Goal: Task Accomplishment & Management: Manage account settings

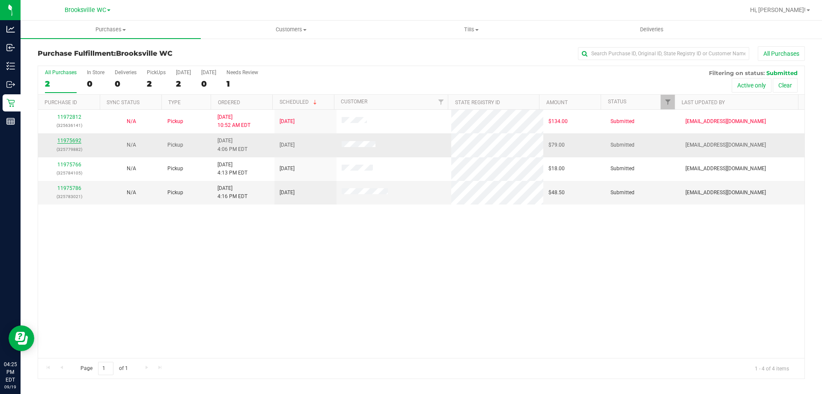
click at [68, 141] on link "11975692" at bounding box center [69, 140] width 24 height 6
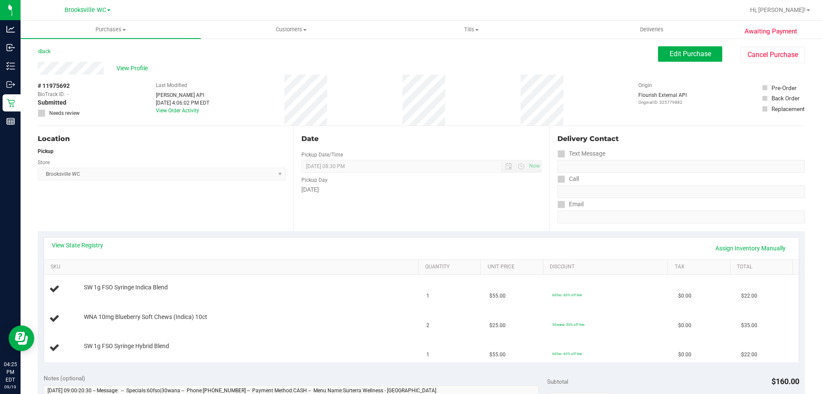
click at [92, 249] on div "View State Registry Assign Inventory Manually" at bounding box center [422, 248] width 740 height 15
click at [102, 246] on link "View State Registry" at bounding box center [77, 245] width 51 height 9
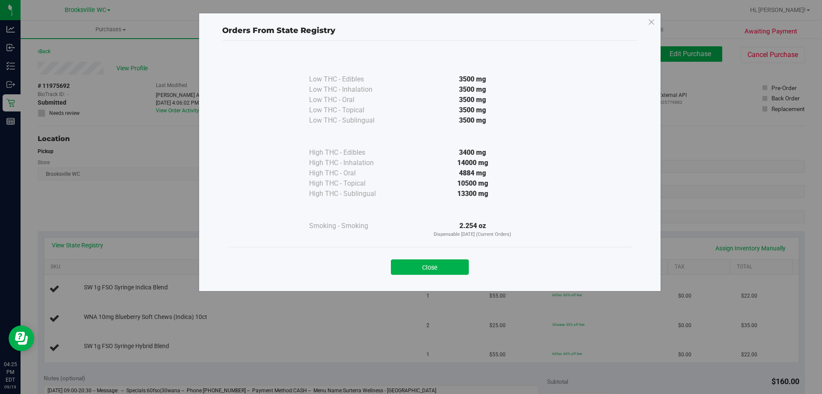
click at [434, 263] on button "Close" at bounding box center [430, 266] width 78 height 15
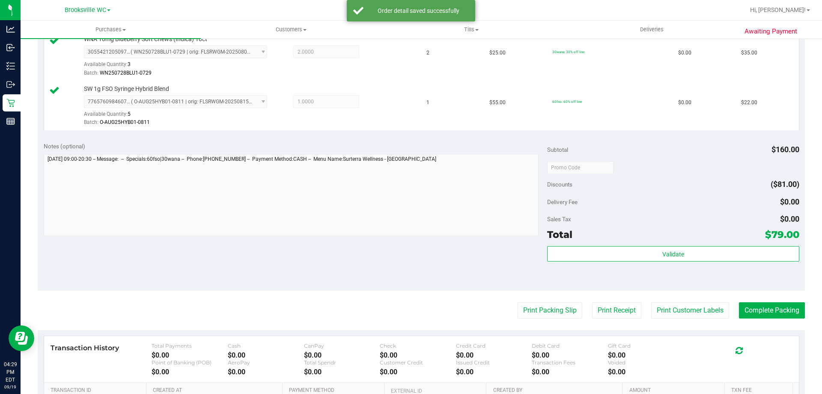
scroll to position [343, 0]
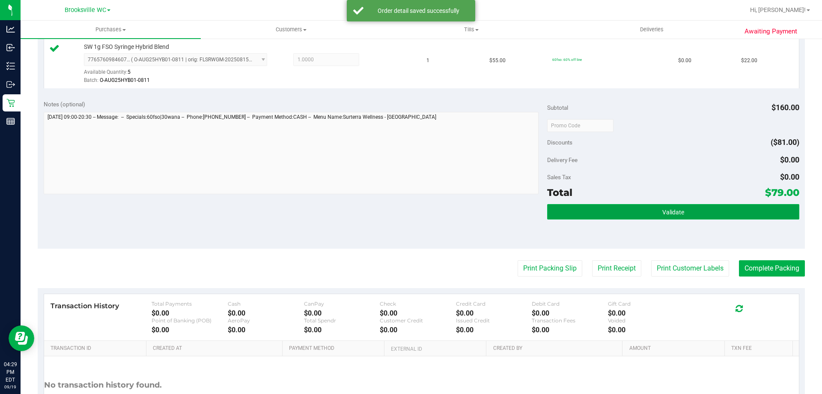
click at [624, 214] on button "Validate" at bounding box center [673, 211] width 252 height 15
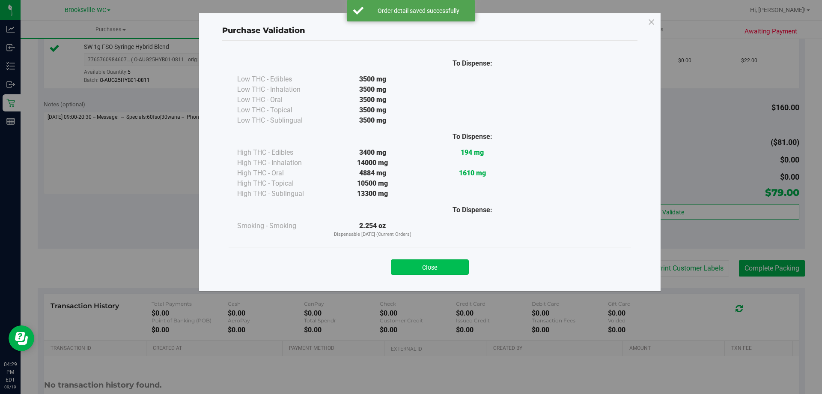
drag, startPoint x: 462, startPoint y: 255, endPoint x: 460, endPoint y: 260, distance: 5.4
click at [461, 257] on div "Close" at bounding box center [430, 264] width 390 height 21
click at [441, 273] on button "Close" at bounding box center [430, 266] width 78 height 15
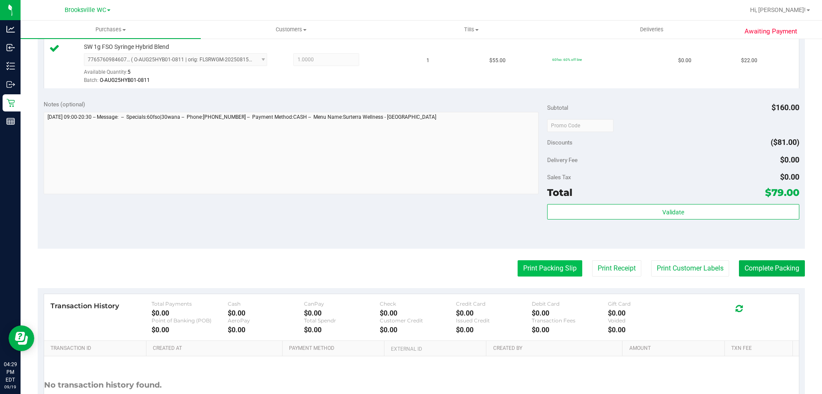
click at [523, 268] on button "Print Packing Slip" at bounding box center [550, 268] width 65 height 16
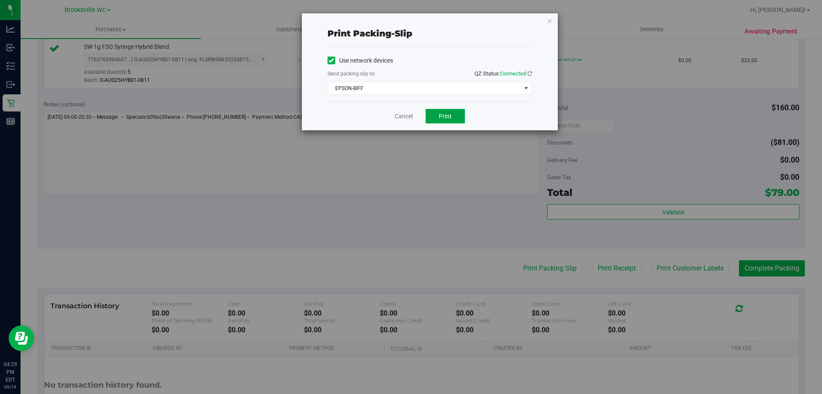
click at [446, 118] on span "Print" at bounding box center [445, 116] width 13 height 7
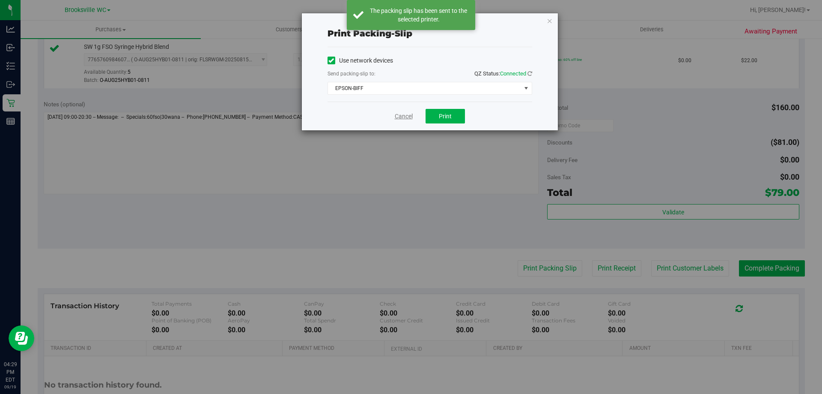
click at [400, 118] on link "Cancel" at bounding box center [404, 116] width 18 height 9
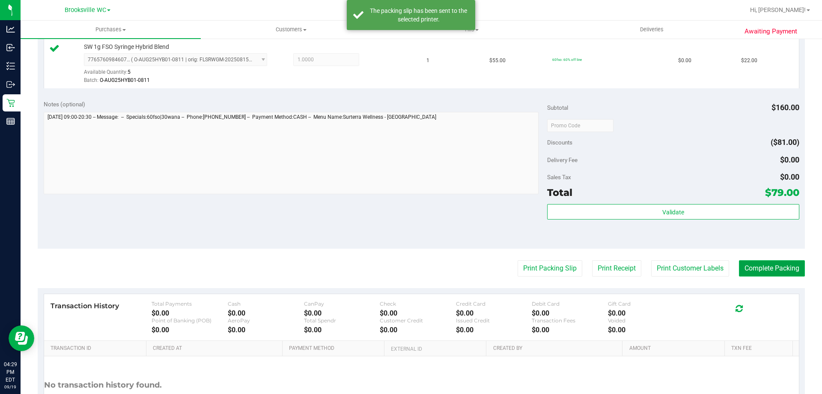
click at [759, 261] on button "Complete Packing" at bounding box center [772, 268] width 66 height 16
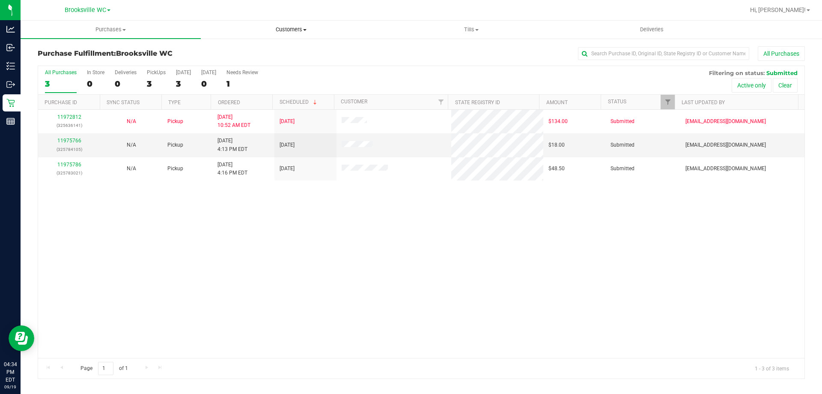
click at [294, 24] on uib-tab-heading "Customers All customers Add a new customer All physicians" at bounding box center [290, 29] width 179 height 17
click at [290, 52] on li "All customers" at bounding box center [291, 52] width 180 height 10
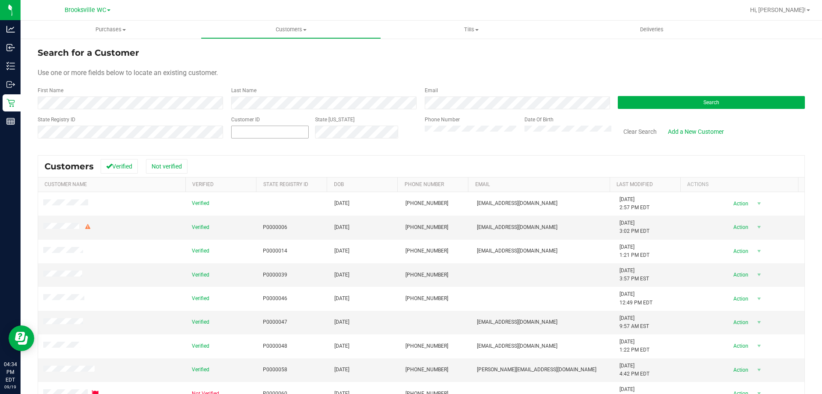
click at [272, 128] on span at bounding box center [270, 132] width 78 height 13
click at [286, 93] on div "Last Name" at bounding box center [322, 98] width 194 height 23
click at [134, 96] on div "First Name" at bounding box center [131, 98] width 187 height 23
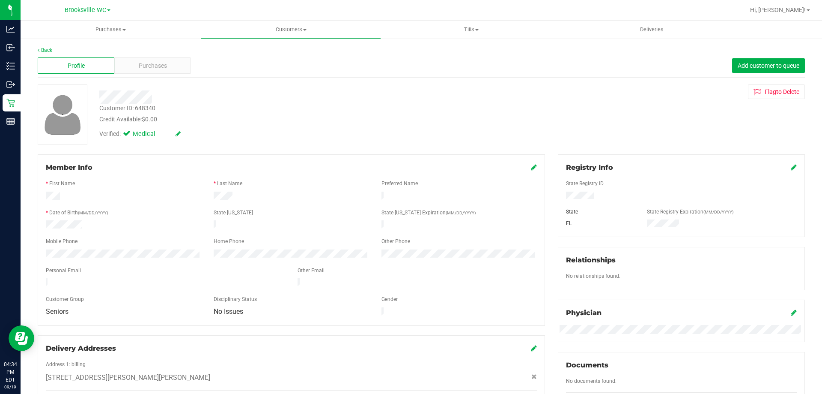
click at [144, 110] on div "Customer ID: 648340" at bounding box center [127, 108] width 56 height 9
click at [105, 29] on span "Purchases" at bounding box center [111, 30] width 180 height 8
click at [105, 61] on li "Fulfillment" at bounding box center [111, 62] width 180 height 10
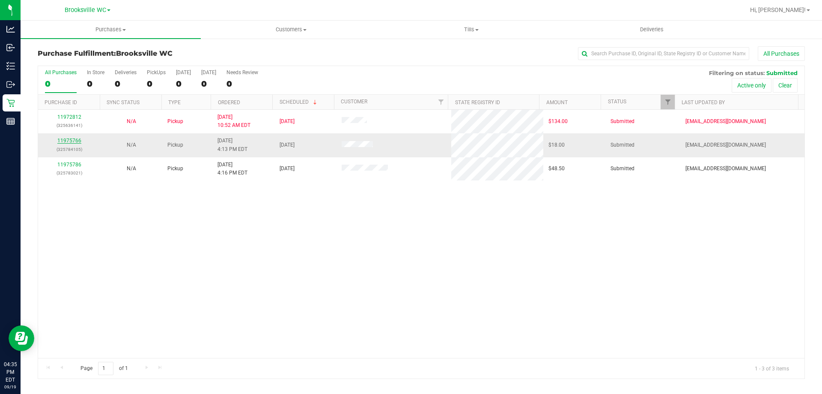
click at [77, 143] on link "11975766" at bounding box center [69, 140] width 24 height 6
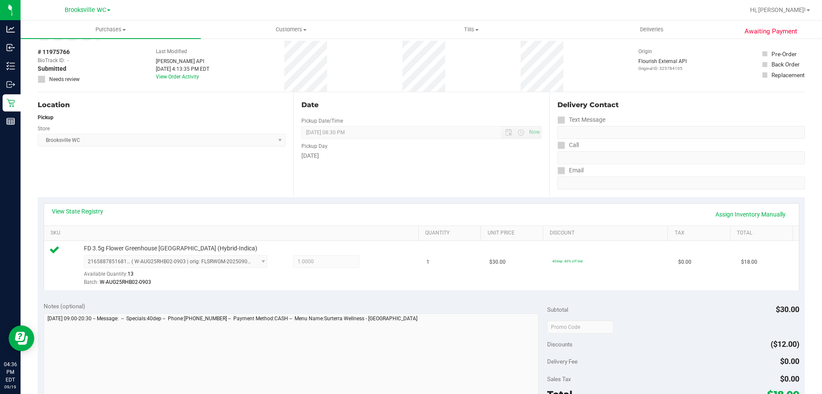
scroll to position [128, 0]
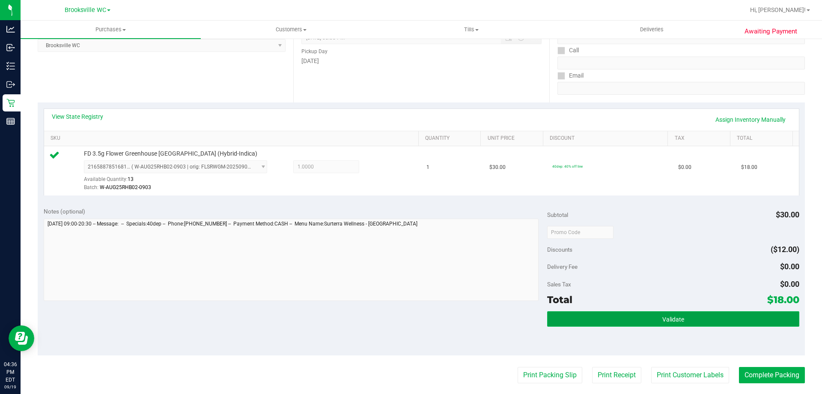
click at [640, 318] on button "Validate" at bounding box center [673, 318] width 252 height 15
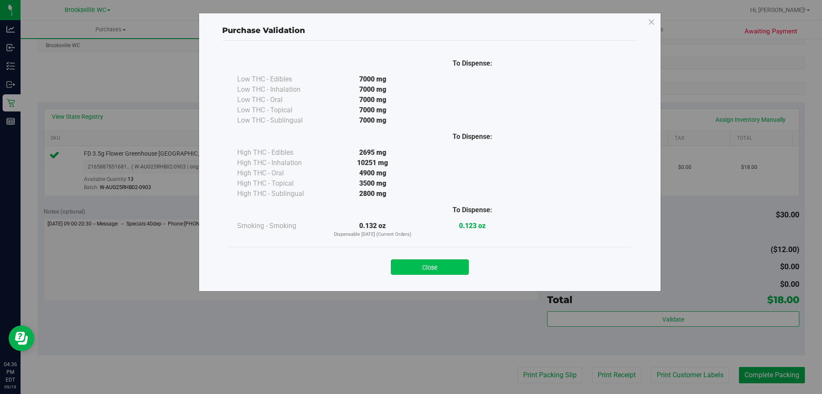
click at [450, 260] on button "Close" at bounding box center [430, 266] width 78 height 15
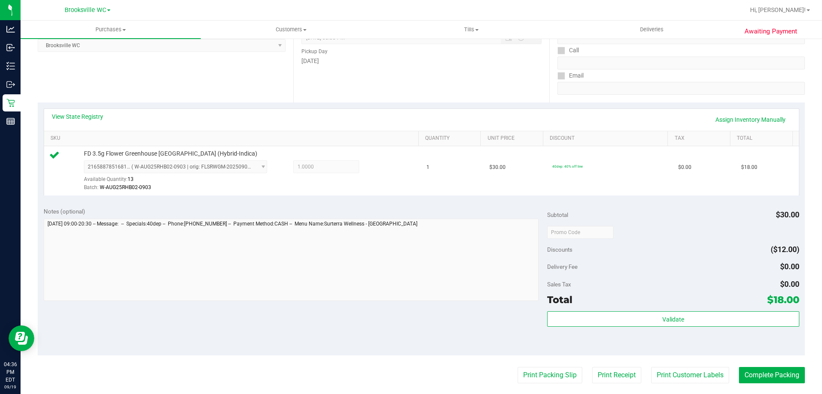
scroll to position [300, 0]
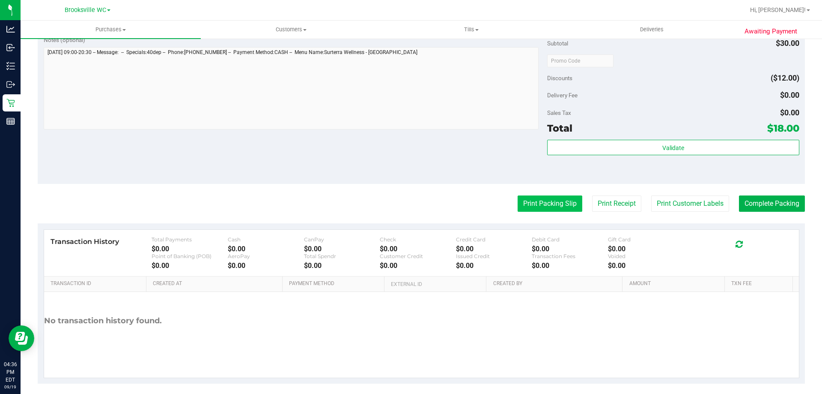
click at [543, 205] on button "Print Packing Slip" at bounding box center [550, 203] width 65 height 16
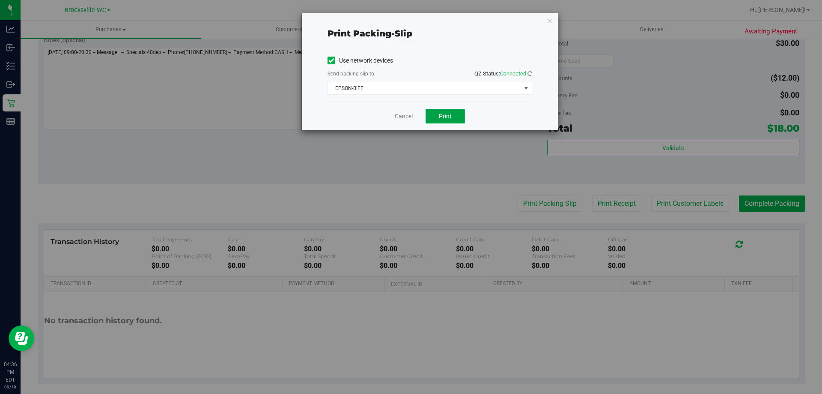
click at [442, 117] on span "Print" at bounding box center [445, 116] width 13 height 7
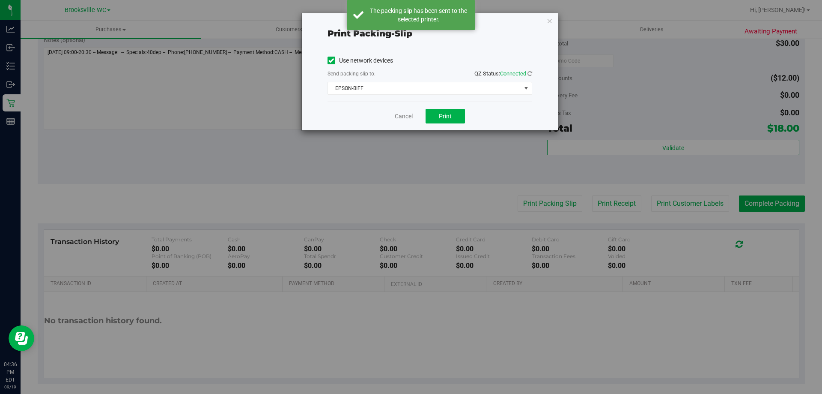
click at [403, 118] on link "Cancel" at bounding box center [404, 116] width 18 height 9
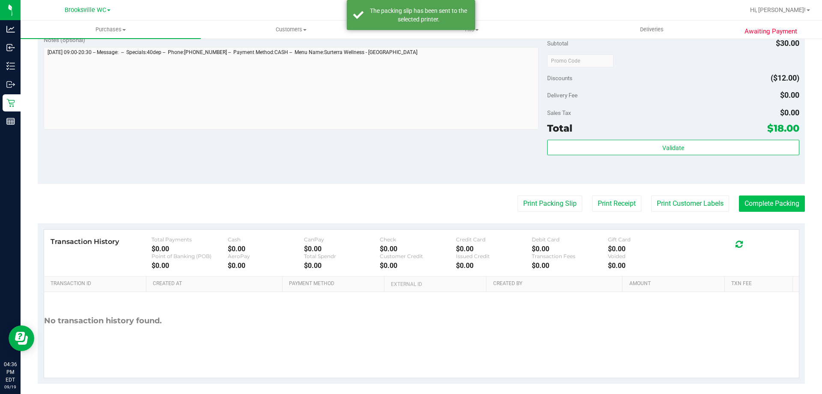
drag, startPoint x: 798, startPoint y: 207, endPoint x: 786, endPoint y: 207, distance: 12.0
click at [789, 207] on div "Awaiting Payment Back Edit Purchase Cancel Purchase View Profile # 11975766 Bio…" at bounding box center [422, 69] width 802 height 663
click at [782, 208] on button "Complete Packing" at bounding box center [772, 203] width 66 height 16
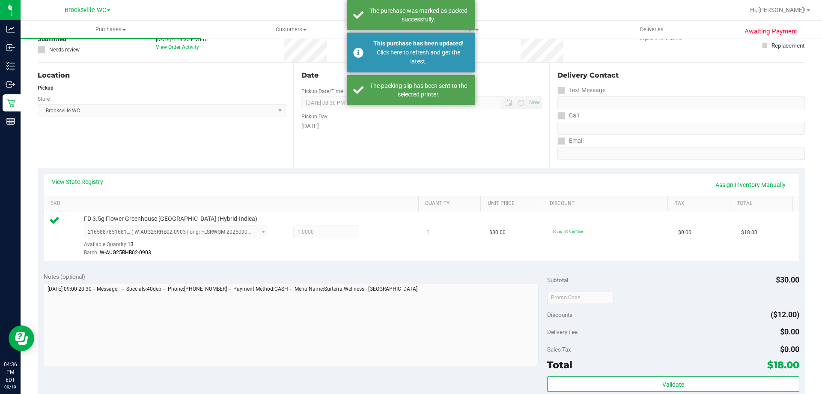
scroll to position [0, 0]
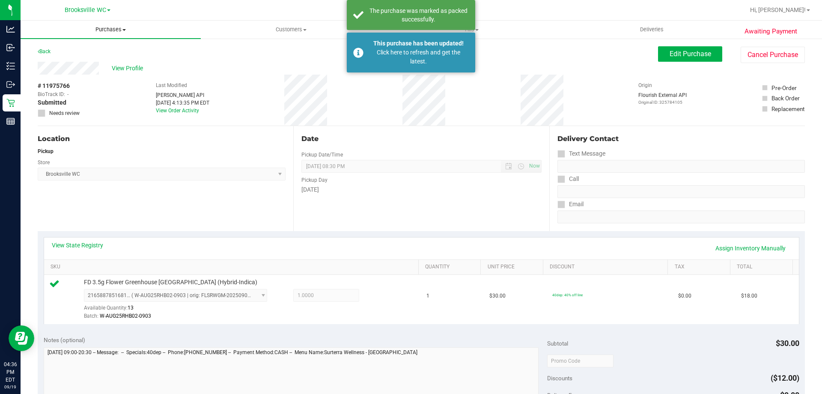
click at [102, 27] on span "Purchases" at bounding box center [111, 30] width 180 height 8
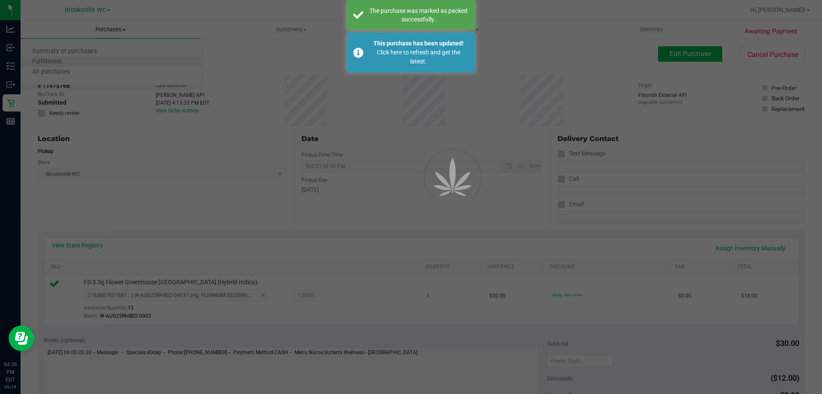
click at [105, 64] on div at bounding box center [411, 197] width 822 height 394
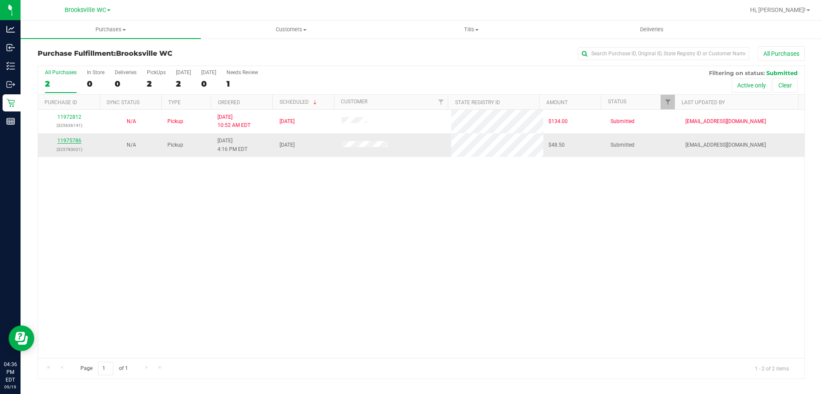
click at [76, 140] on link "11975786" at bounding box center [69, 140] width 24 height 6
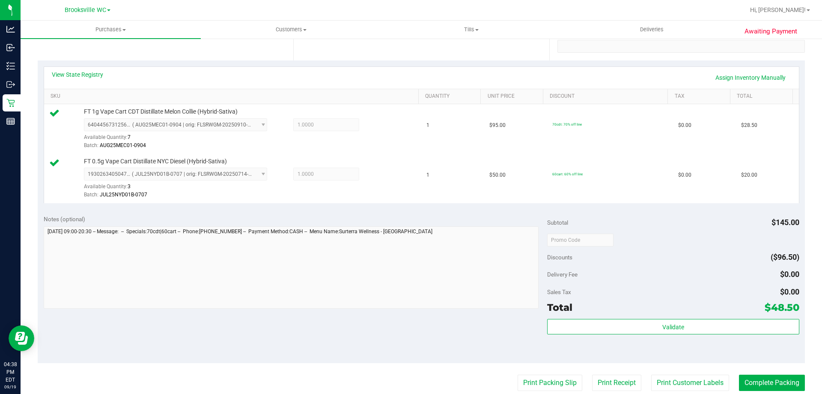
scroll to position [171, 0]
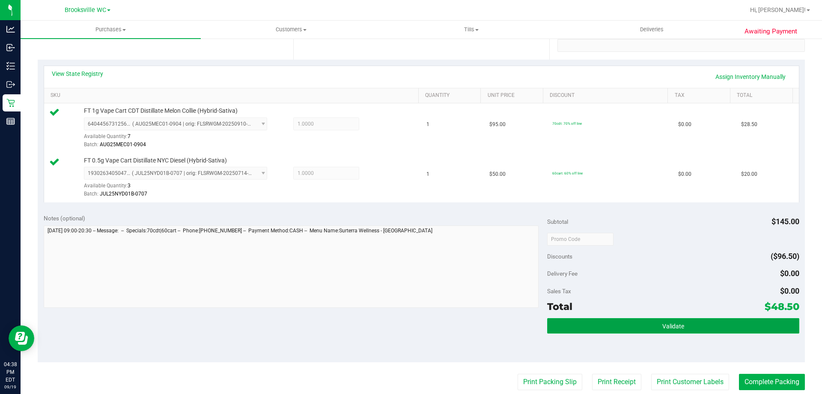
click at [609, 325] on button "Validate" at bounding box center [673, 325] width 252 height 15
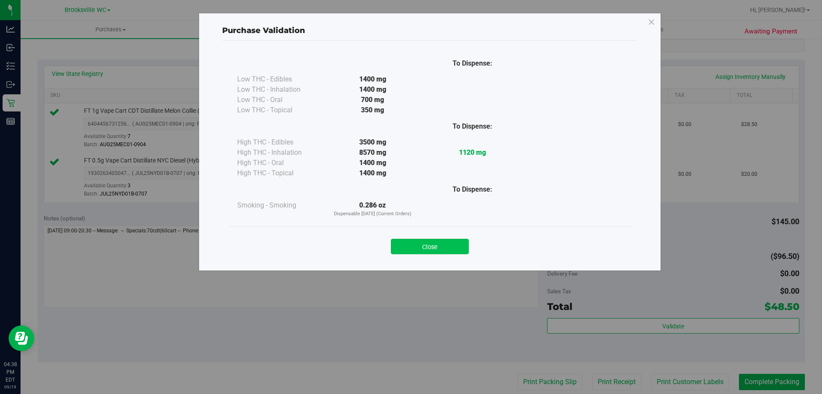
click at [427, 242] on button "Close" at bounding box center [430, 246] width 78 height 15
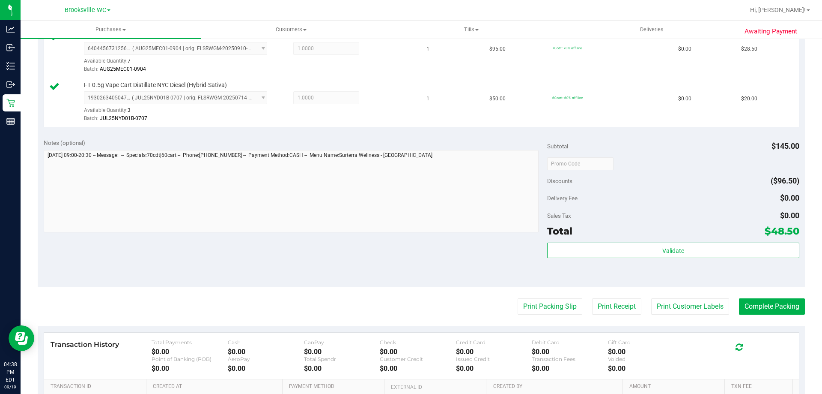
scroll to position [343, 0]
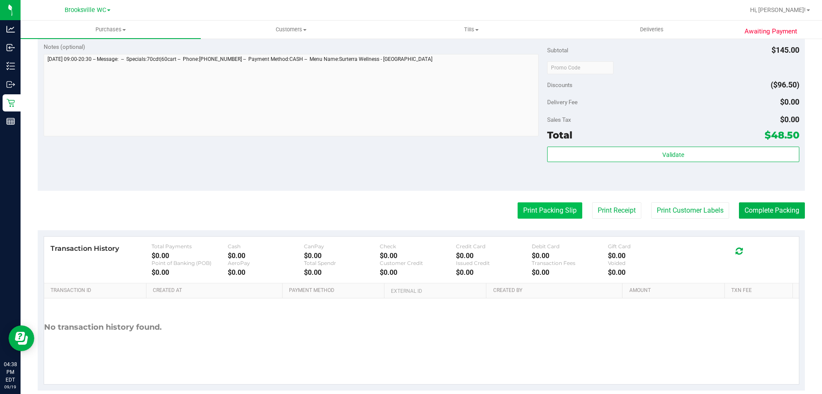
click at [533, 210] on button "Print Packing Slip" at bounding box center [550, 210] width 65 height 16
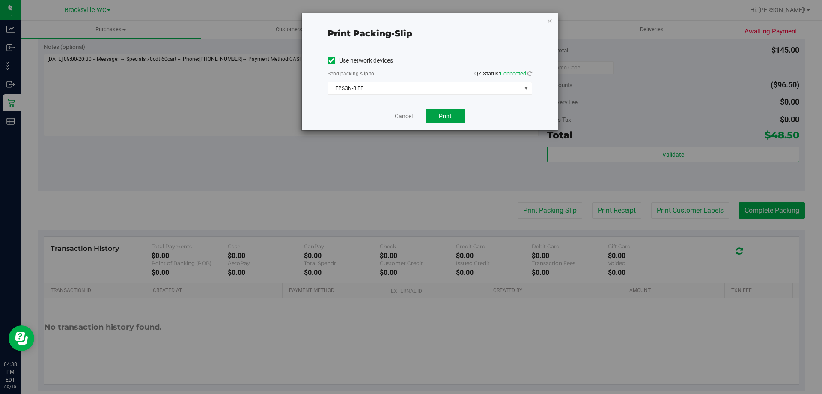
click at [442, 123] on button "Print" at bounding box center [445, 116] width 39 height 15
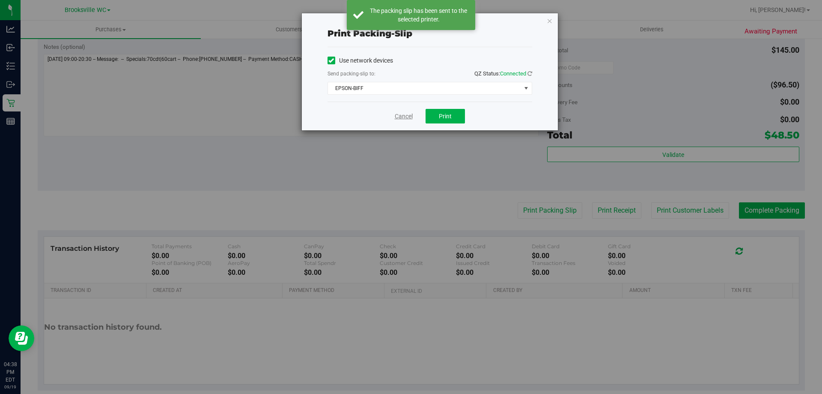
click at [403, 119] on link "Cancel" at bounding box center [404, 116] width 18 height 9
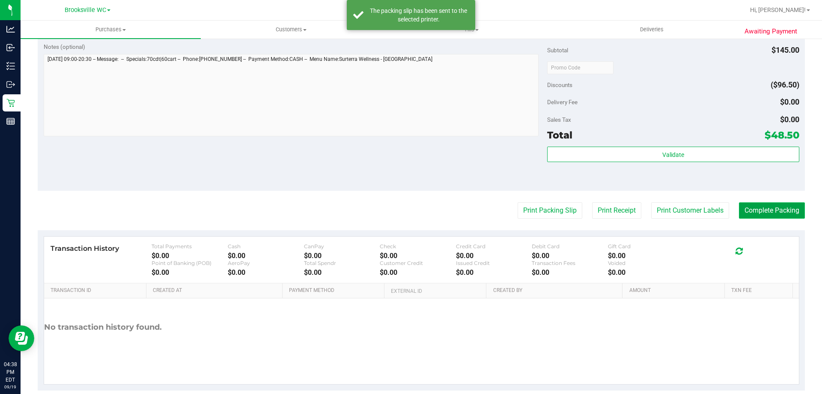
click at [758, 204] on button "Complete Packing" at bounding box center [772, 210] width 66 height 16
